Goal: Transaction & Acquisition: Purchase product/service

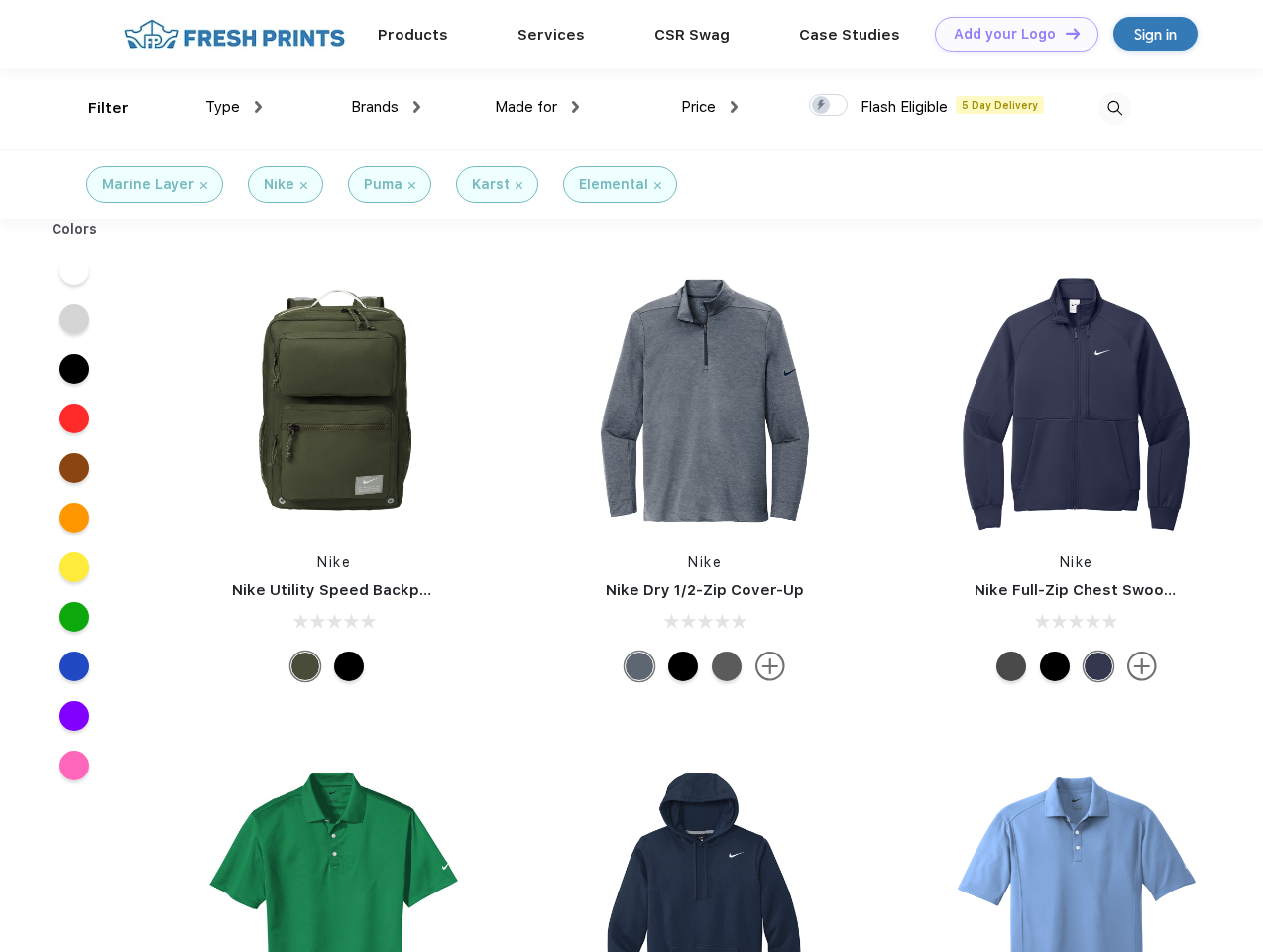
click at [1009, 34] on link "Add your Logo Design Tool" at bounding box center [1017, 34] width 164 height 35
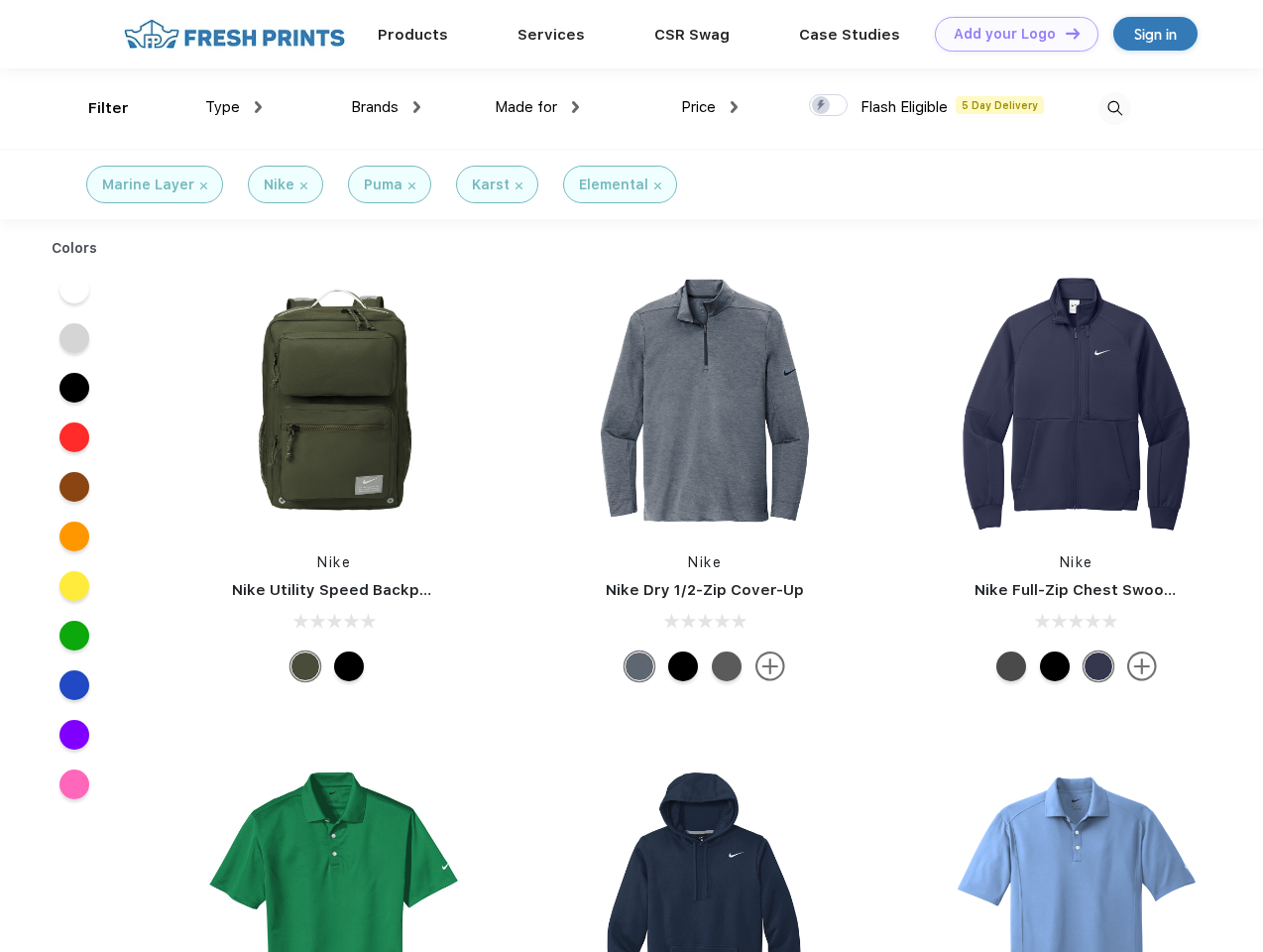
click at [0, 0] on div "Design Tool" at bounding box center [0, 0] width 0 height 0
click at [1064, 33] on link "Add your Logo Design Tool" at bounding box center [1017, 34] width 164 height 35
click at [95, 108] on div "Filter" at bounding box center [108, 108] width 41 height 23
click at [234, 107] on span "Type" at bounding box center [222, 107] width 35 height 18
click at [386, 107] on span "Brands" at bounding box center [375, 107] width 48 height 18
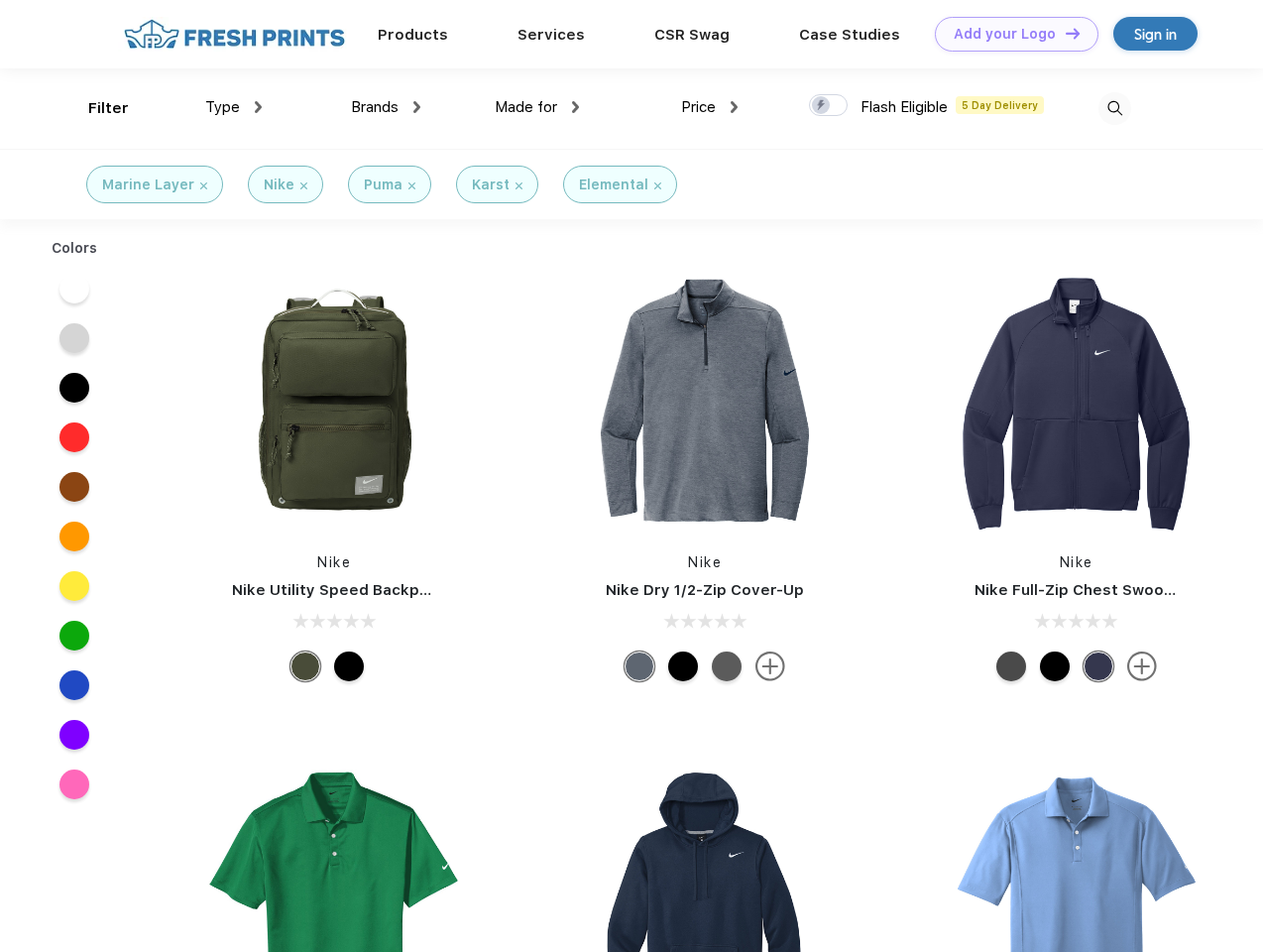
click at [537, 107] on span "Made for" at bounding box center [526, 107] width 62 height 18
click at [710, 107] on span "Price" at bounding box center [698, 107] width 35 height 18
click at [829, 106] on div at bounding box center [828, 105] width 39 height 22
click at [822, 106] on input "checkbox" at bounding box center [815, 99] width 13 height 13
click at [1114, 108] on img at bounding box center [1114, 108] width 33 height 33
